Goal: Task Accomplishment & Management: Use online tool/utility

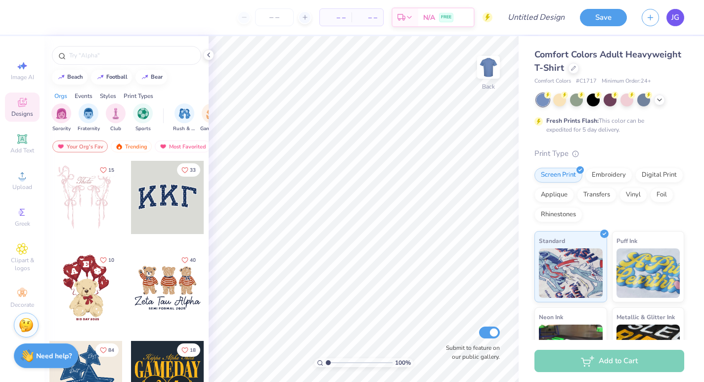
click at [680, 18] on link "JG" at bounding box center [676, 17] width 18 height 17
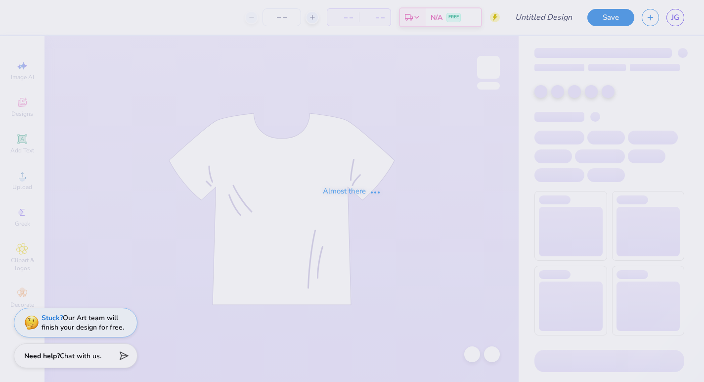
type input "Catch52"
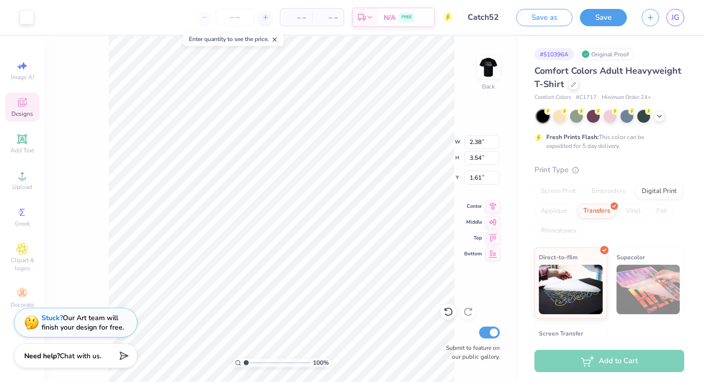
type input "1.62"
type input "1.61"
click at [307, 147] on li "Copy" at bounding box center [325, 145] width 78 height 19
click at [304, 154] on li "Copy" at bounding box center [314, 150] width 78 height 19
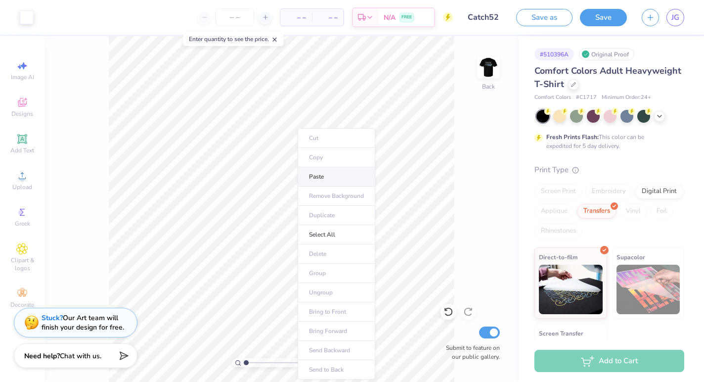
click at [319, 181] on li "Paste" at bounding box center [337, 176] width 78 height 19
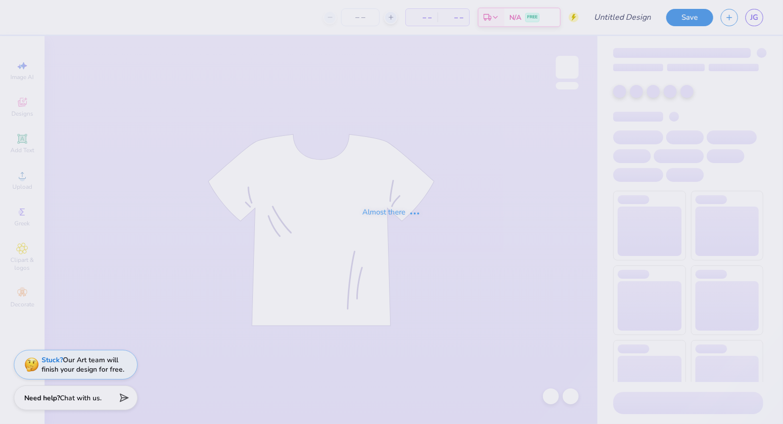
type input "Catch52"
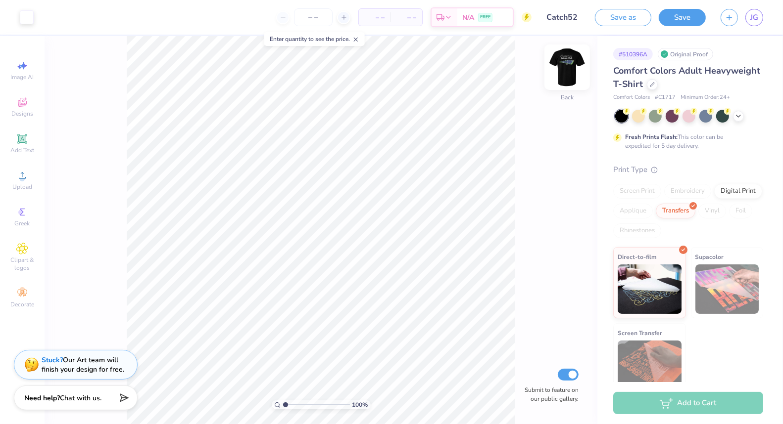
click at [574, 66] on img at bounding box center [567, 67] width 40 height 40
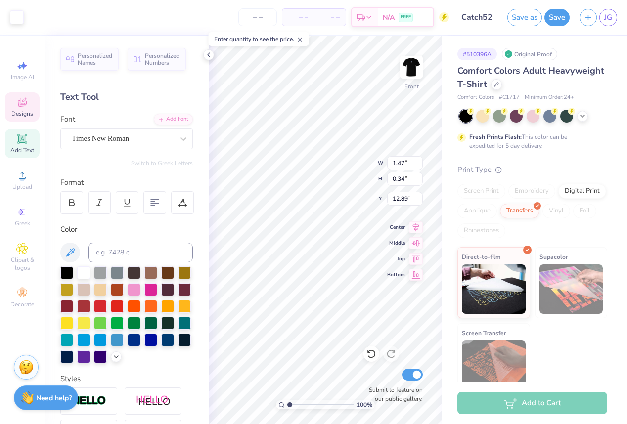
type input "11.62"
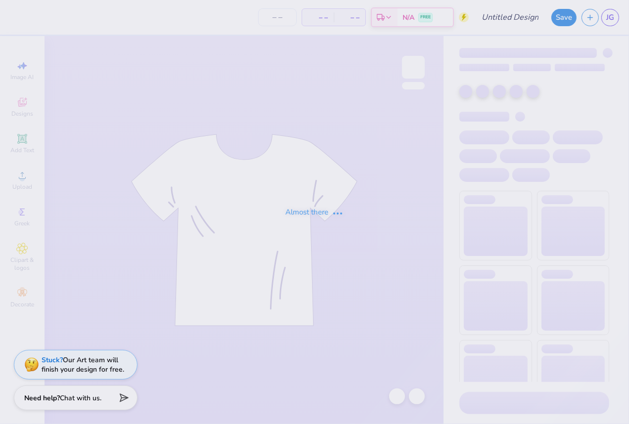
type input "Catch52"
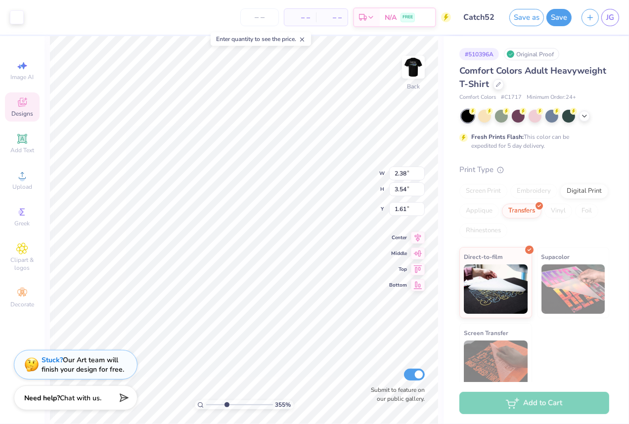
drag, startPoint x: 210, startPoint y: 406, endPoint x: 226, endPoint y: 406, distance: 16.3
type input "3.7"
click at [226, 406] on input "range" at bounding box center [239, 405] width 67 height 9
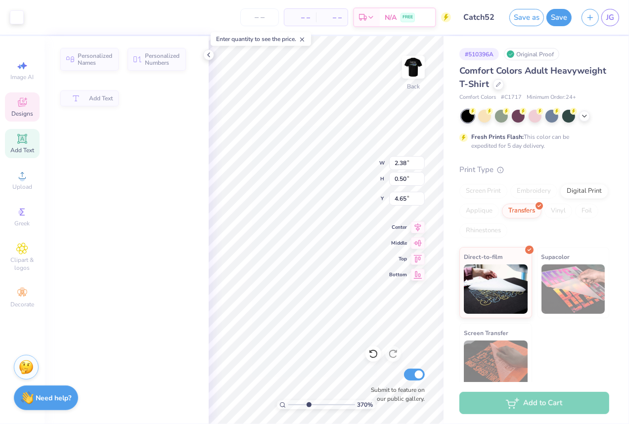
type input "0.50"
type input "4.65"
